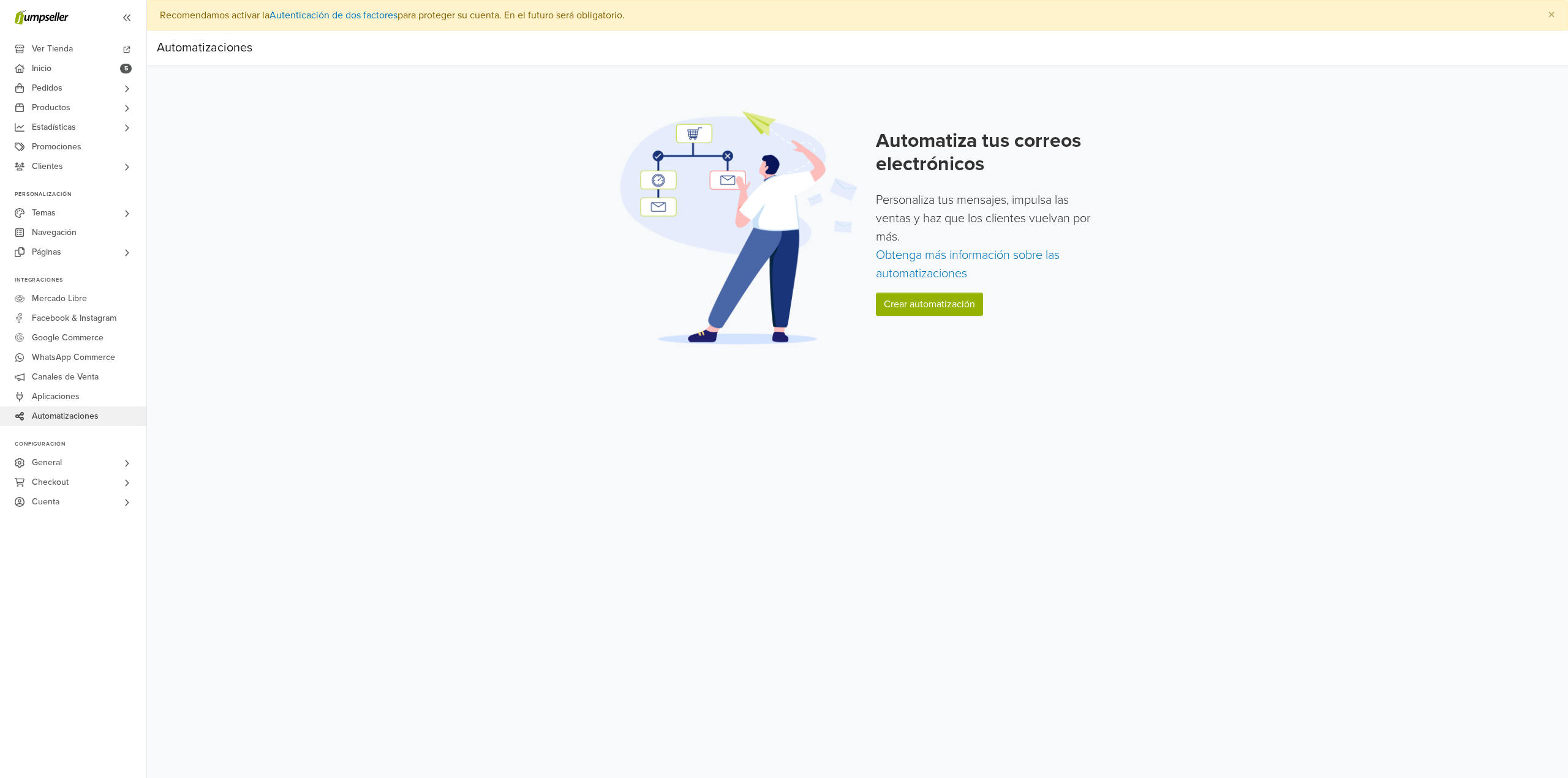
click at [924, 292] on div "Automatiza tus correos electrónicos Personaliza tus mensajes, impulsa las venta…" at bounding box center [987, 227] width 224 height 197
click at [924, 297] on link "Crear automatización" at bounding box center [928, 304] width 107 height 23
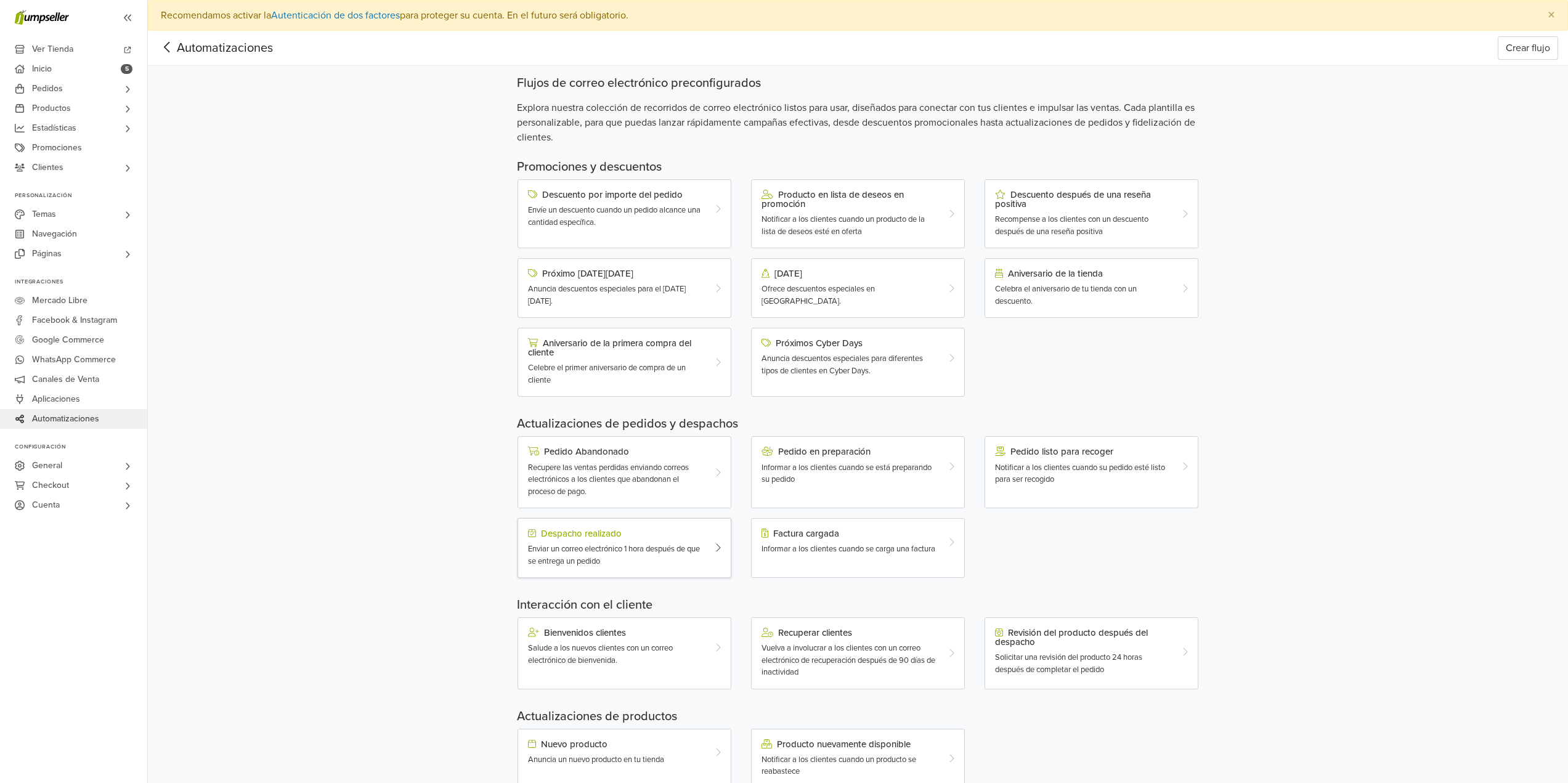
click at [629, 563] on div "Enviar un correo electrónico 1 hora después de que se entrega un pedido" at bounding box center [615, 555] width 175 height 24
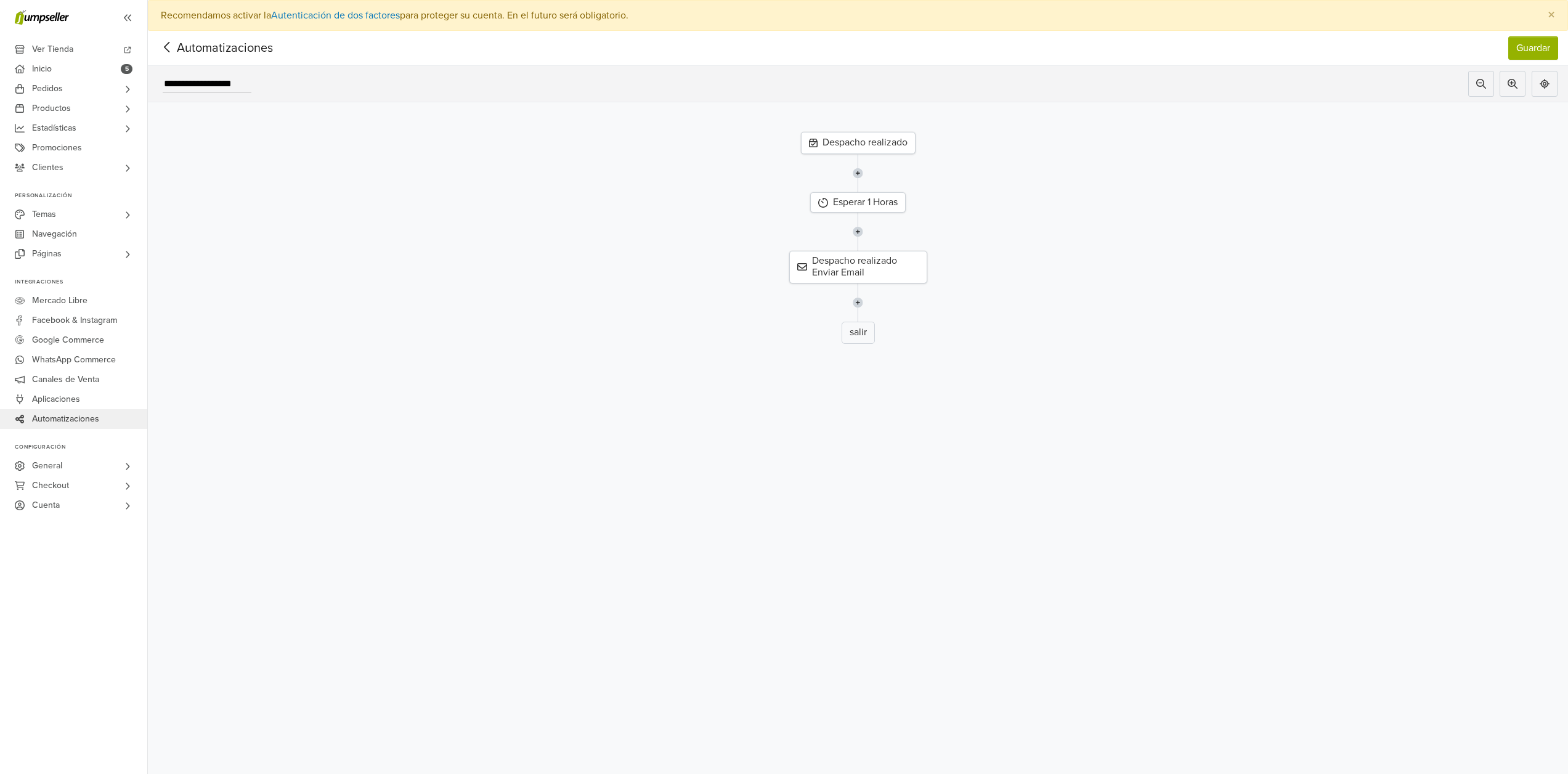
click at [855, 150] on div "Despacho realizado" at bounding box center [858, 144] width 114 height 23
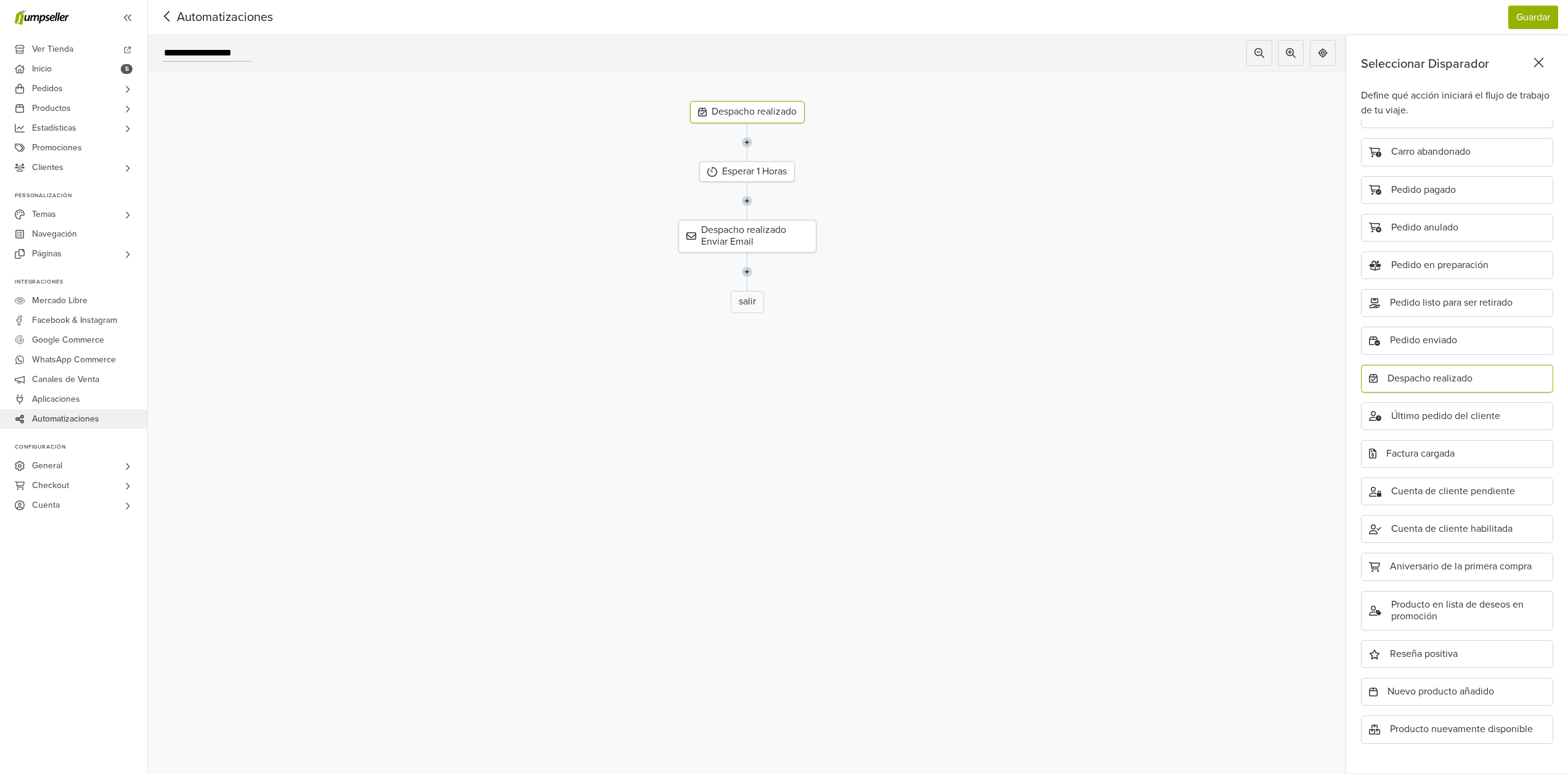
scroll to position [40, 0]
click at [983, 418] on div "Despacho realizado Esperar 1 Horas Despacho realizado Enviar Email salir" at bounding box center [747, 397] width 1199 height 651
click at [810, 234] on div "Despacho realizado Enviar Email" at bounding box center [746, 236] width 138 height 32
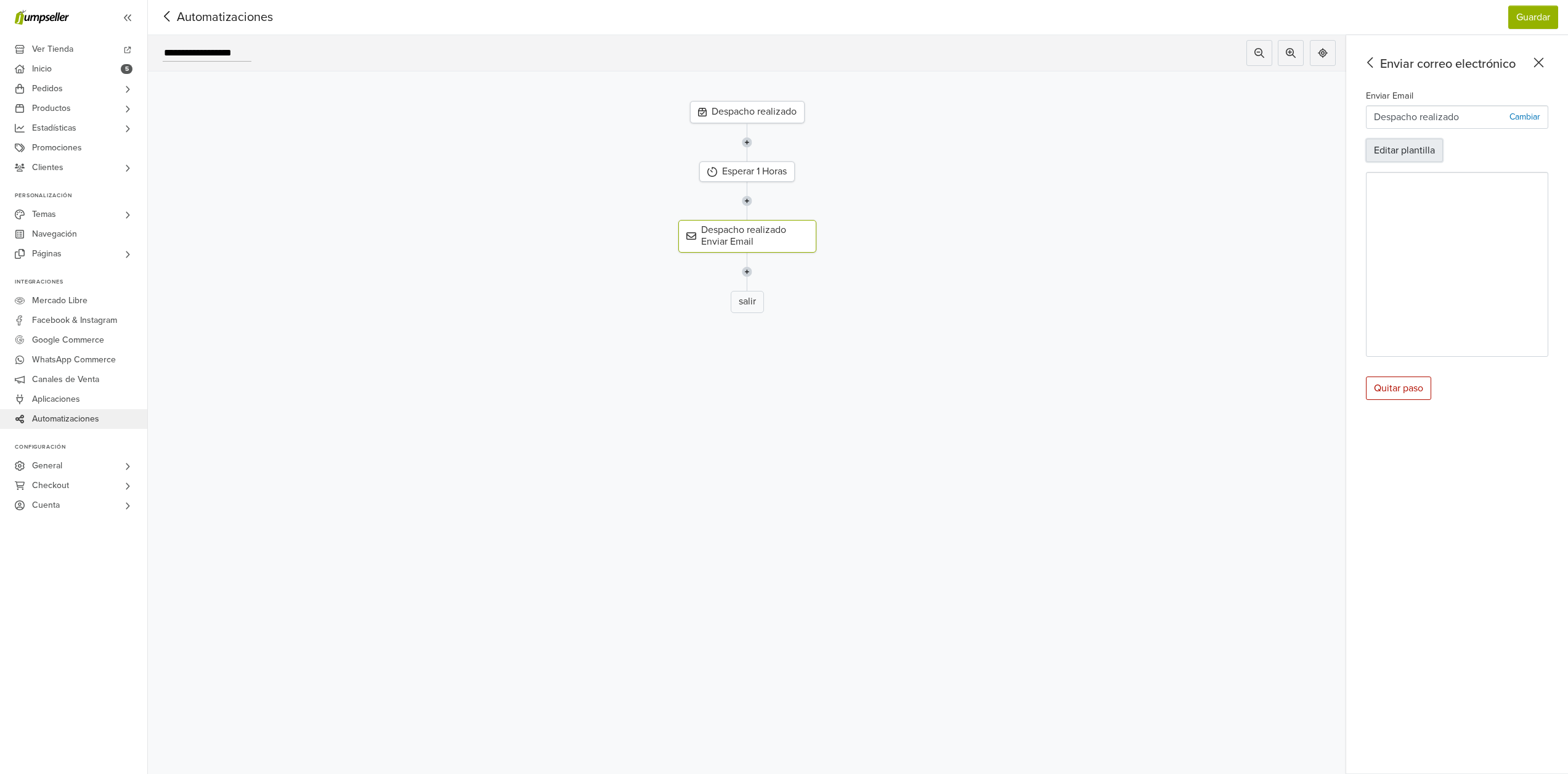
click at [1436, 146] on button "Editar plantilla" at bounding box center [1404, 150] width 77 height 23
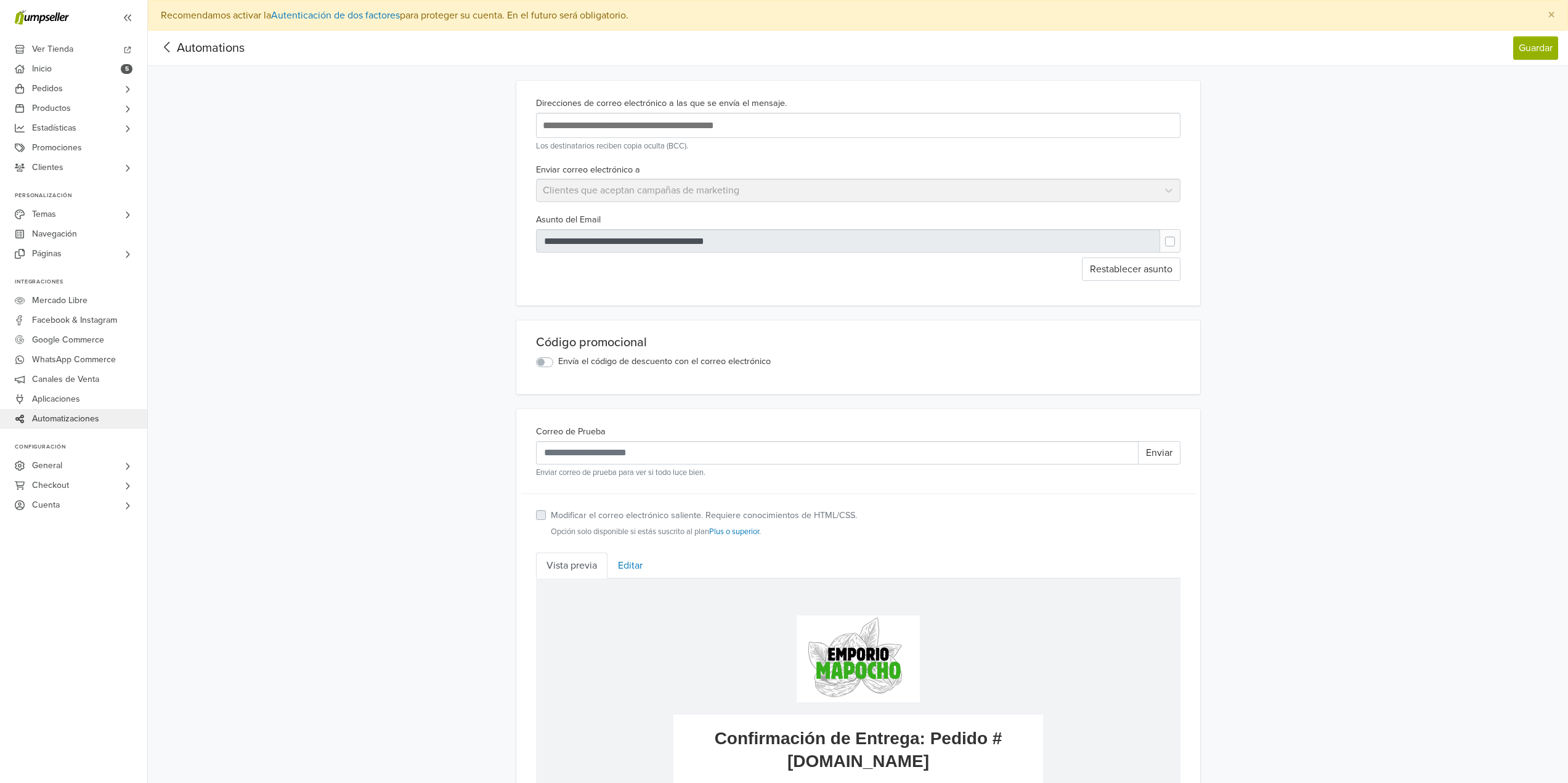
click at [164, 51] on icon at bounding box center [167, 47] width 19 height 15
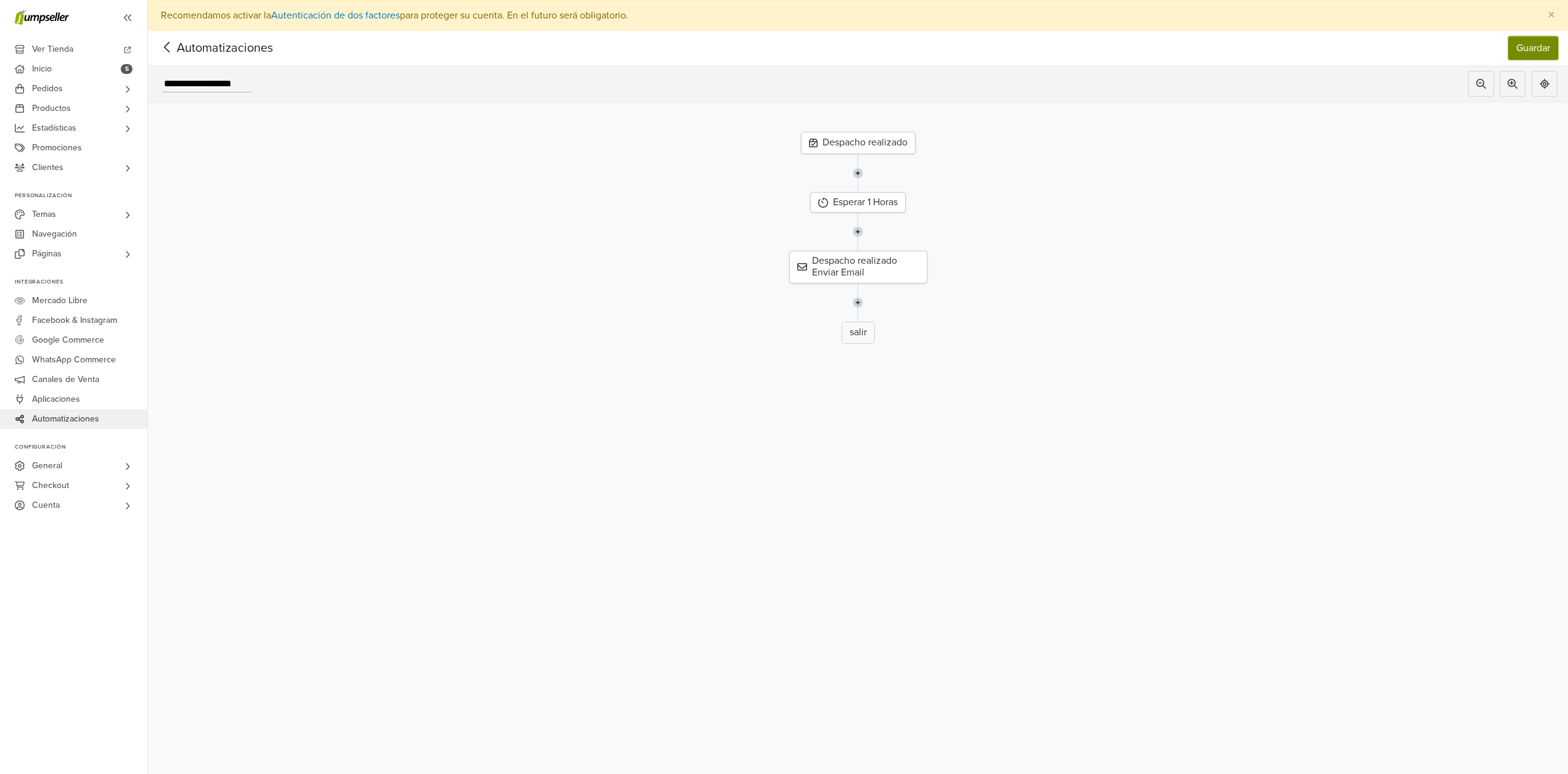
click at [1540, 50] on button "Guardar" at bounding box center [1532, 48] width 50 height 23
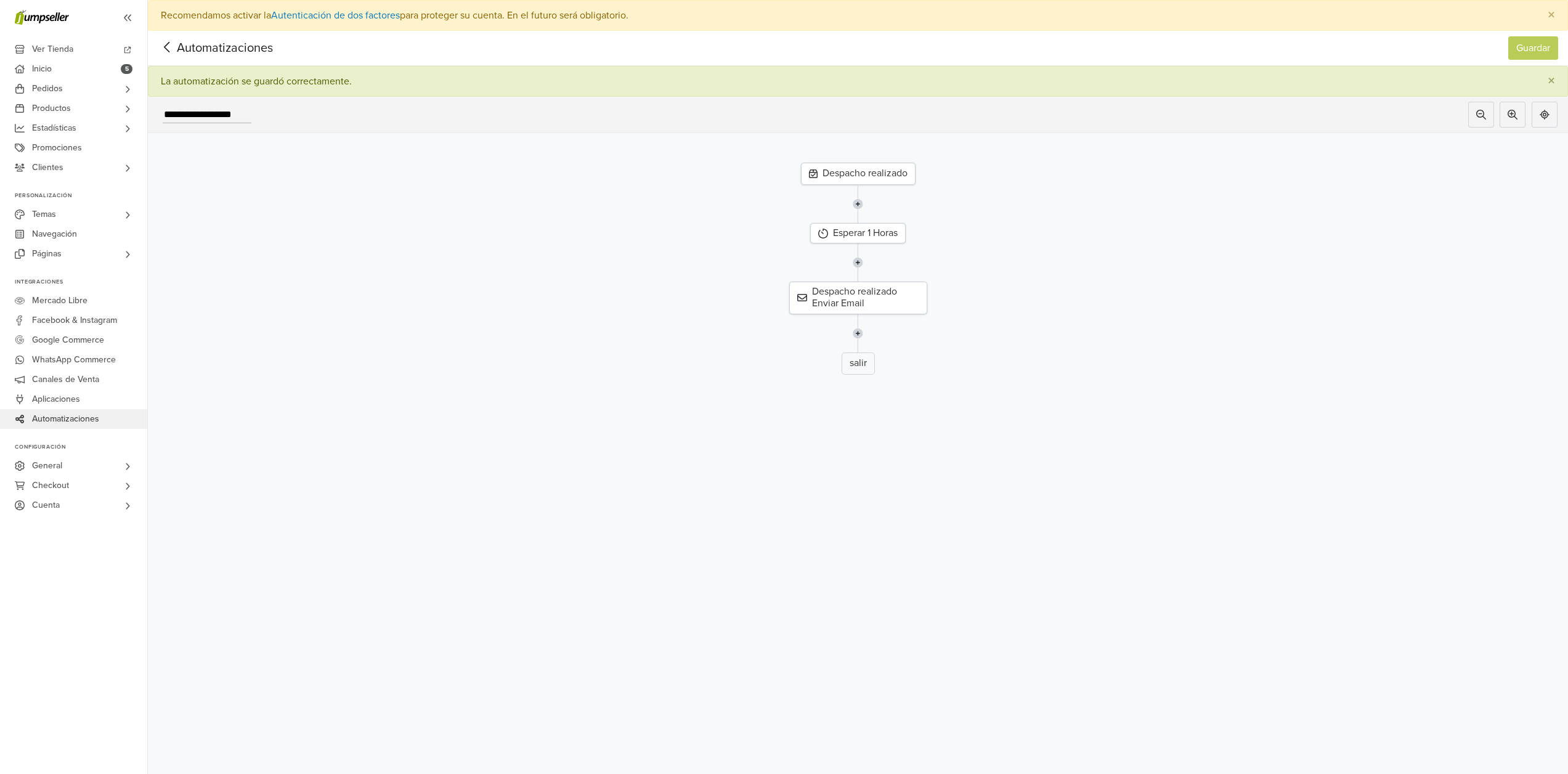
click at [859, 202] on img at bounding box center [857, 204] width 10 height 38
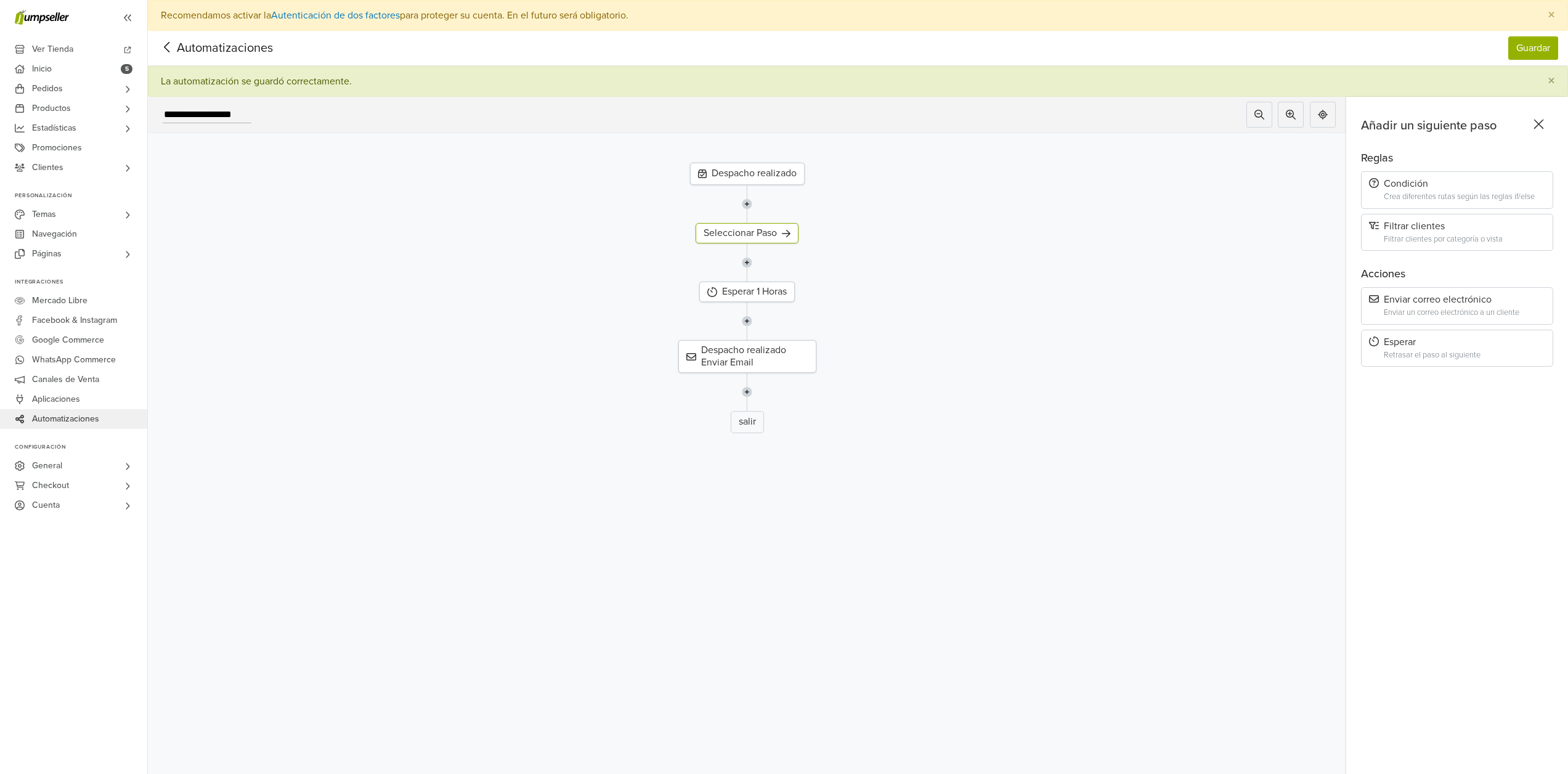
click at [1548, 119] on icon at bounding box center [1538, 124] width 19 height 15
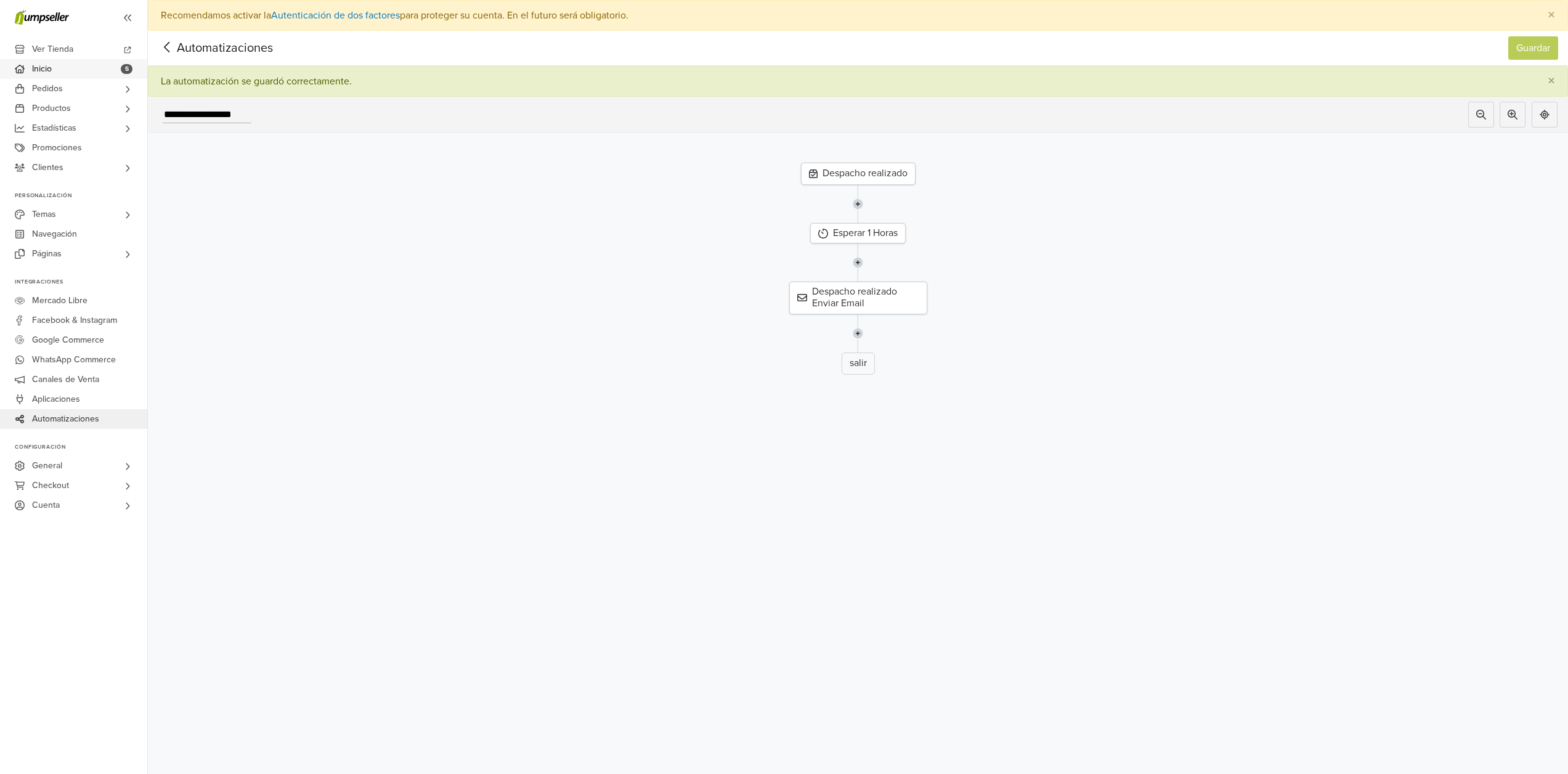
click at [69, 75] on link "Inicio 5" at bounding box center [73, 68] width 147 height 20
click at [76, 89] on link "Pedidos" at bounding box center [73, 88] width 147 height 20
click at [80, 101] on span "Todos los Pedidos" at bounding box center [69, 106] width 69 height 15
